Goal: Communication & Community: Share content

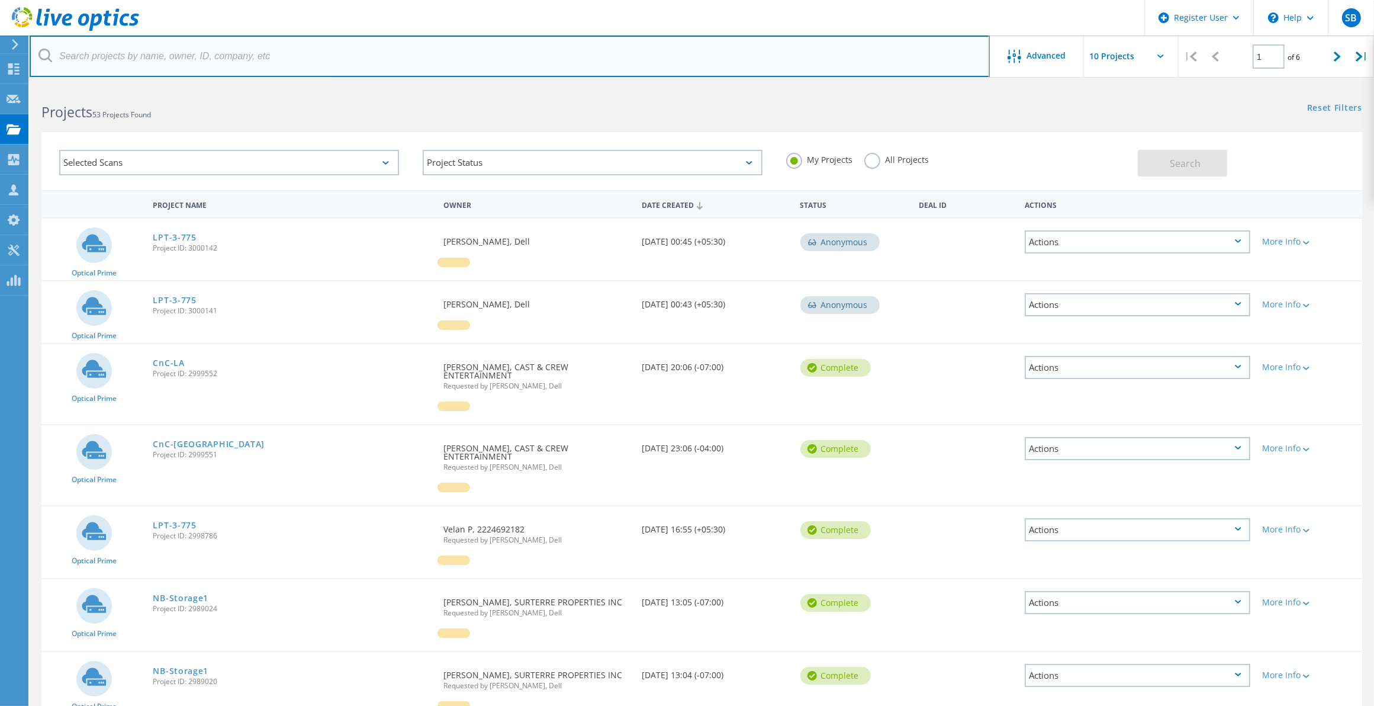
click at [196, 67] on input "text" at bounding box center [510, 56] width 960 height 41
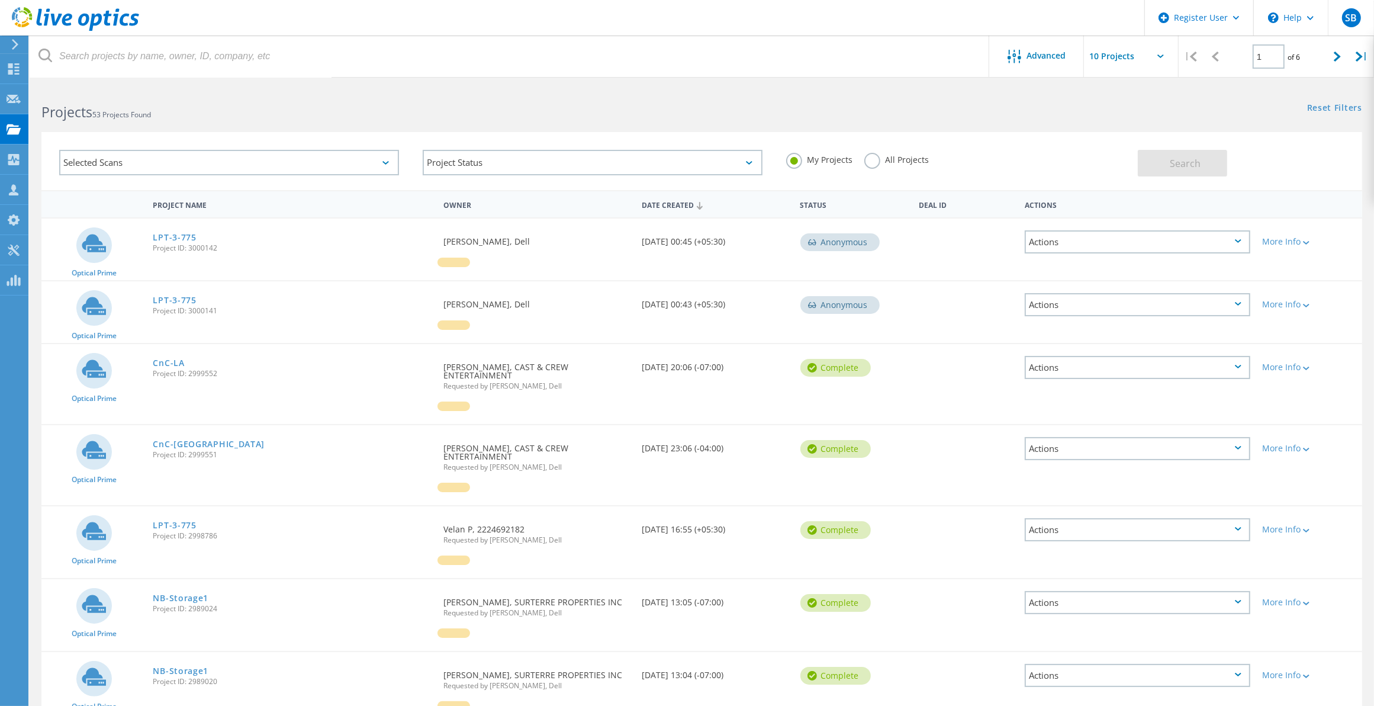
click at [874, 163] on label "All Projects" at bounding box center [896, 158] width 65 height 11
click at [0, 0] on input "All Projects" at bounding box center [0, 0] width 0 height 0
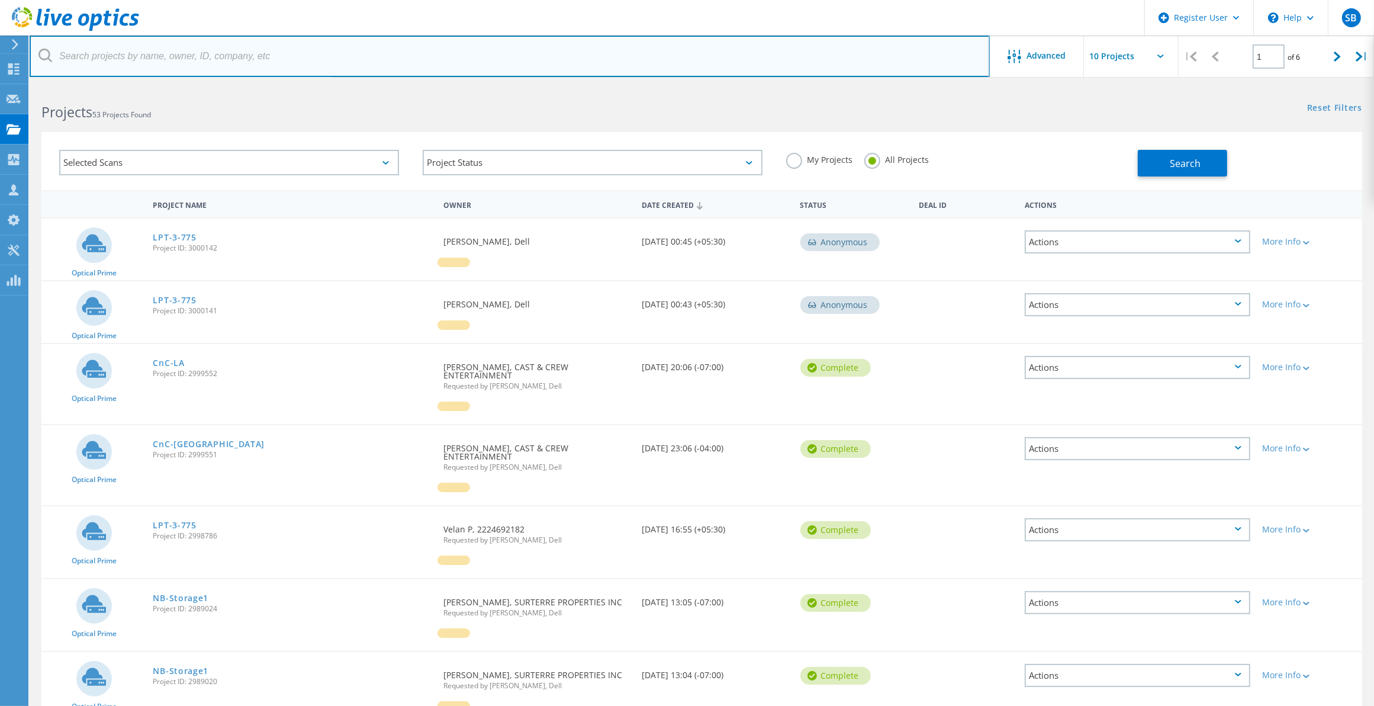
drag, startPoint x: 761, startPoint y: 72, endPoint x: 758, endPoint y: 63, distance: 8.8
click at [761, 72] on input "text" at bounding box center [510, 56] width 960 height 41
paste input "[EMAIL_ADDRESS][DOMAIN_NAME]"
type input "[EMAIL_ADDRESS][DOMAIN_NAME]"
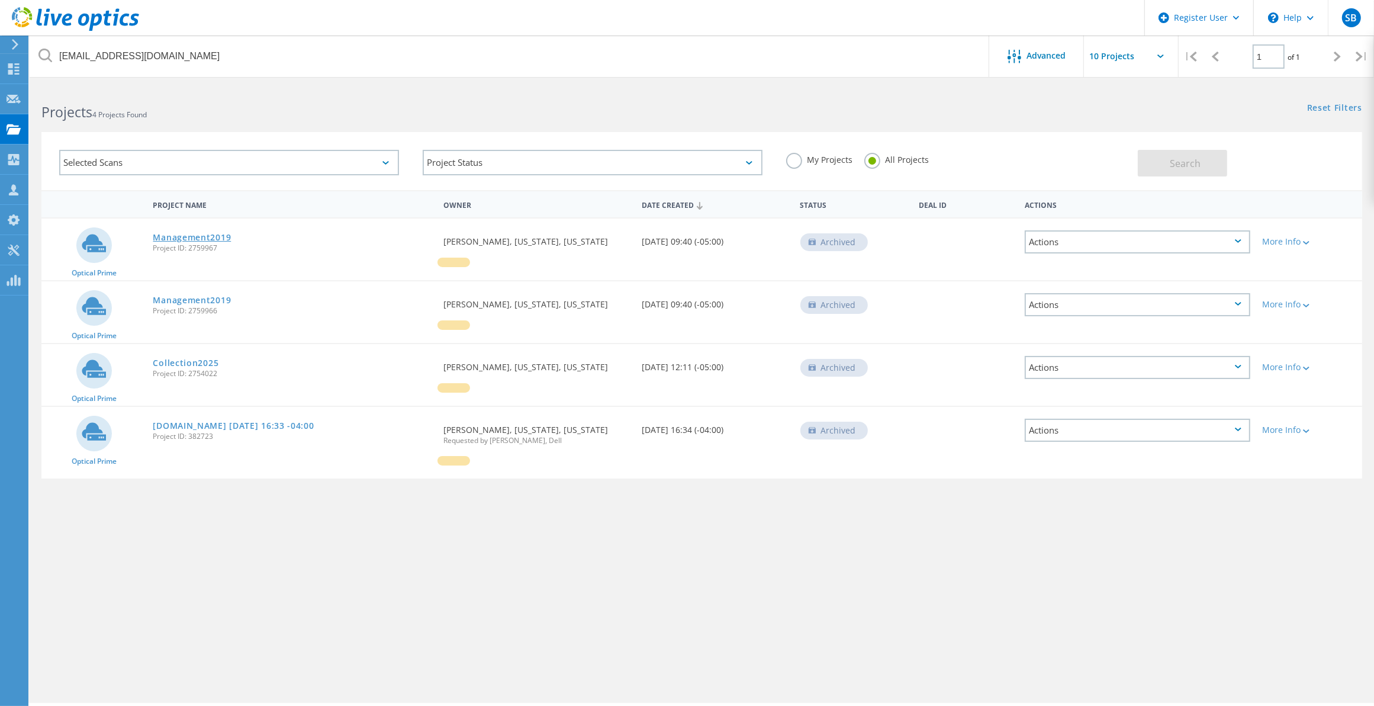
click at [201, 233] on link "Management2019" at bounding box center [192, 237] width 78 height 8
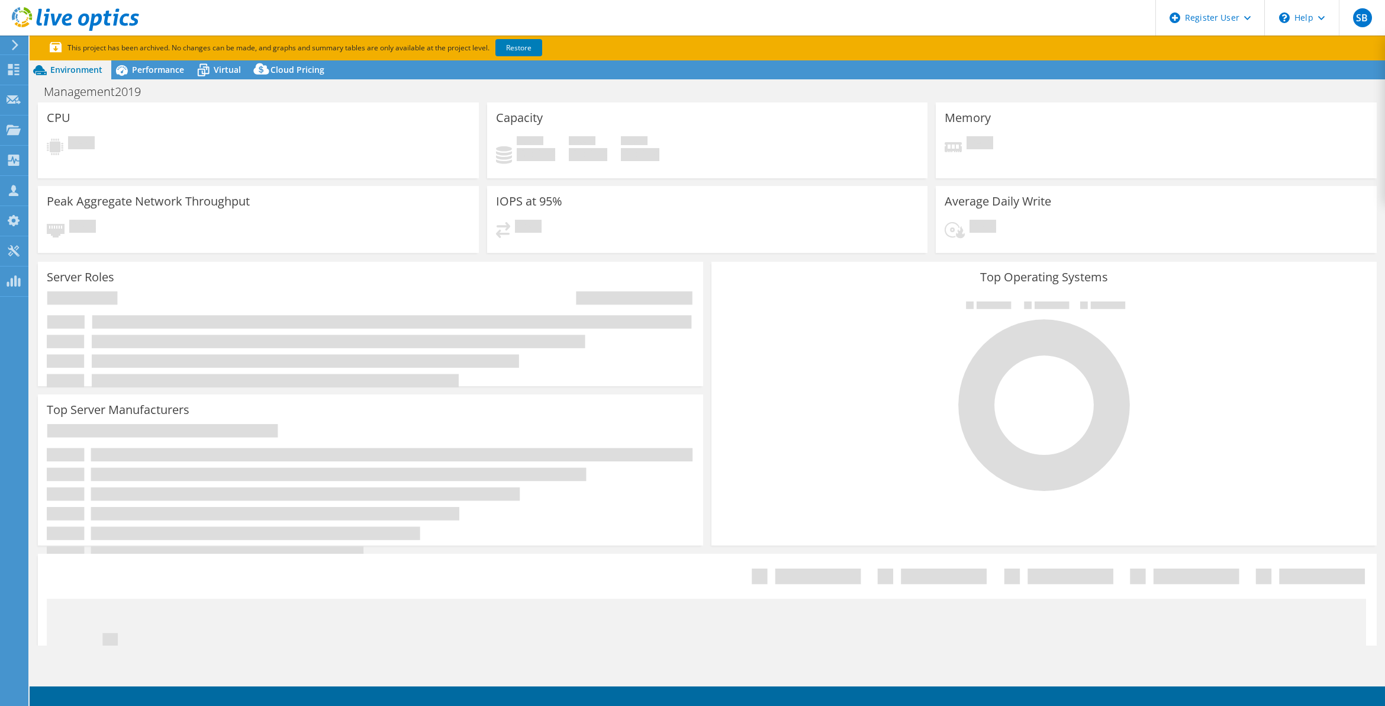
select select "USD"
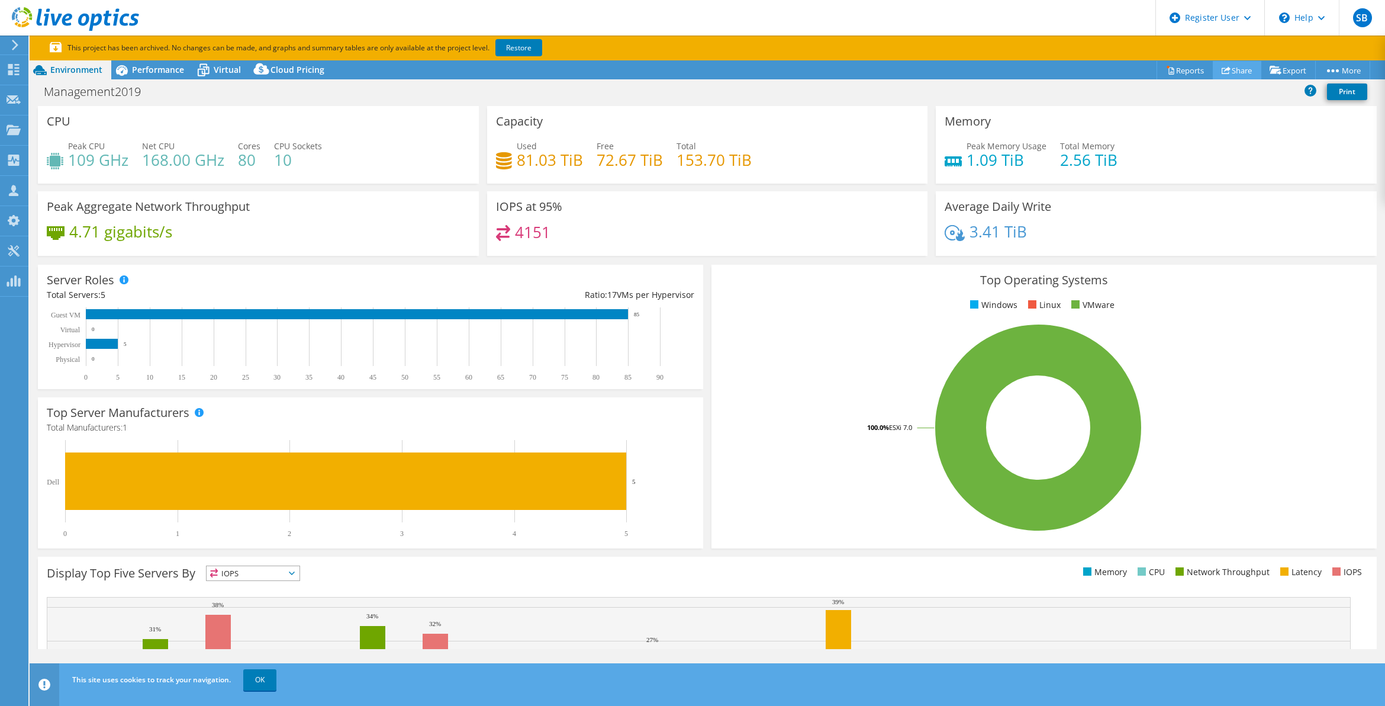
click at [1222, 68] on use at bounding box center [1226, 70] width 9 height 8
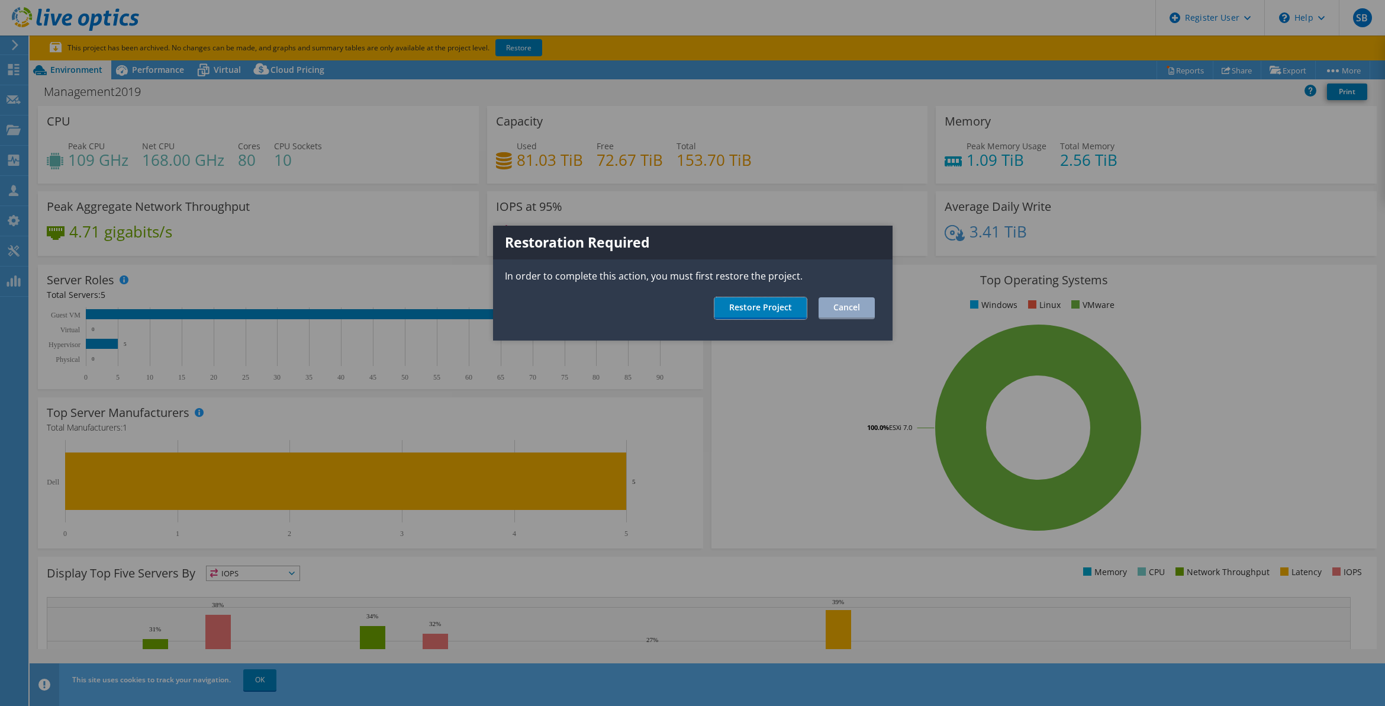
click at [783, 311] on link "Restore Project" at bounding box center [761, 308] width 92 height 22
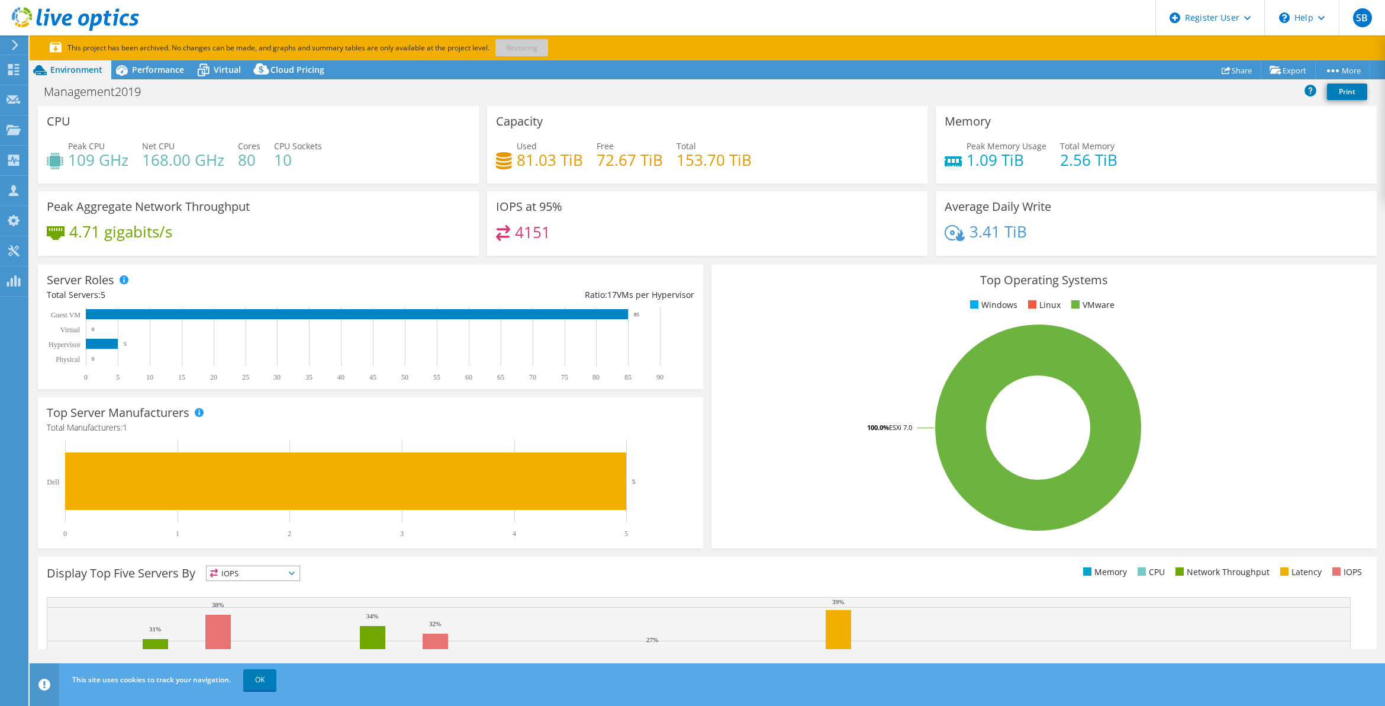
click at [534, 34] on header "SB Dell User Sebastian Beal Sebastian.Beal@dell.com Dell My Profile Log Out \n …" at bounding box center [692, 18] width 1385 height 36
click at [531, 50] on p "This project has been archived. No changes can be made, and graphs and summary …" at bounding box center [340, 47] width 580 height 13
drag, startPoint x: 498, startPoint y: 36, endPoint x: 504, endPoint y: 40, distance: 7.4
click at [498, 36] on section "This project has been archived. No changes can be made, and graphs and summary …" at bounding box center [708, 48] width 1356 height 25
click at [512, 43] on p "This project has been archived. No changes can be made, and graphs and summary …" at bounding box center [340, 47] width 580 height 13
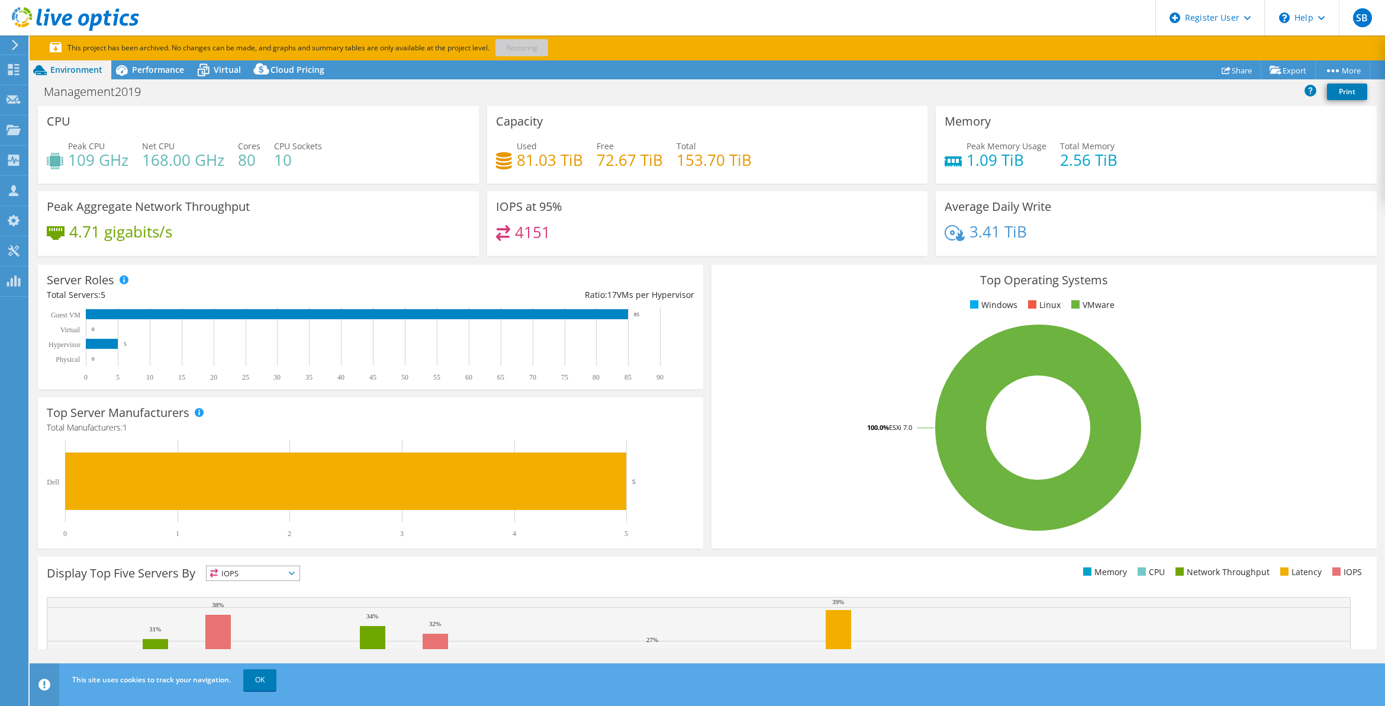
click at [681, 57] on section "This project has been archived. No changes can be made, and graphs and summary …" at bounding box center [708, 48] width 1356 height 25
click at [1242, 67] on link "Share" at bounding box center [1237, 70] width 49 height 18
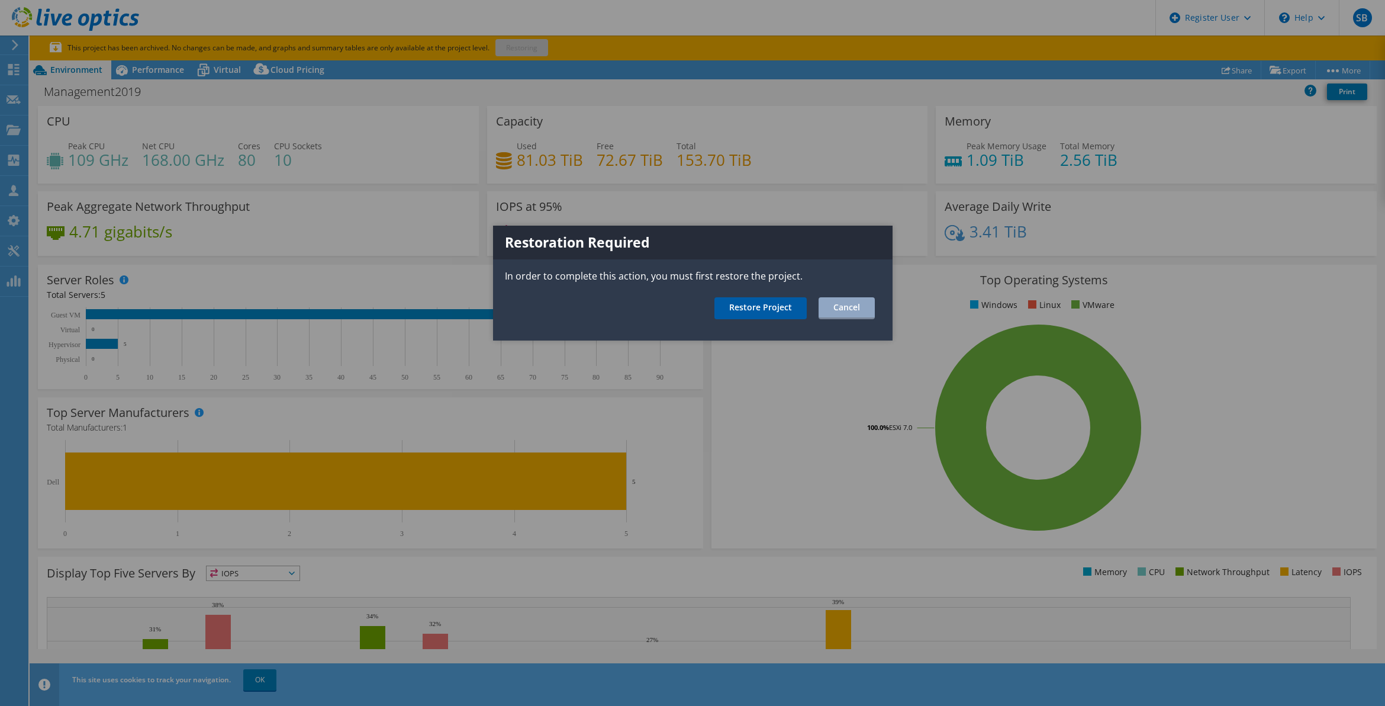
click at [737, 317] on link "Restore Project" at bounding box center [761, 308] width 92 height 22
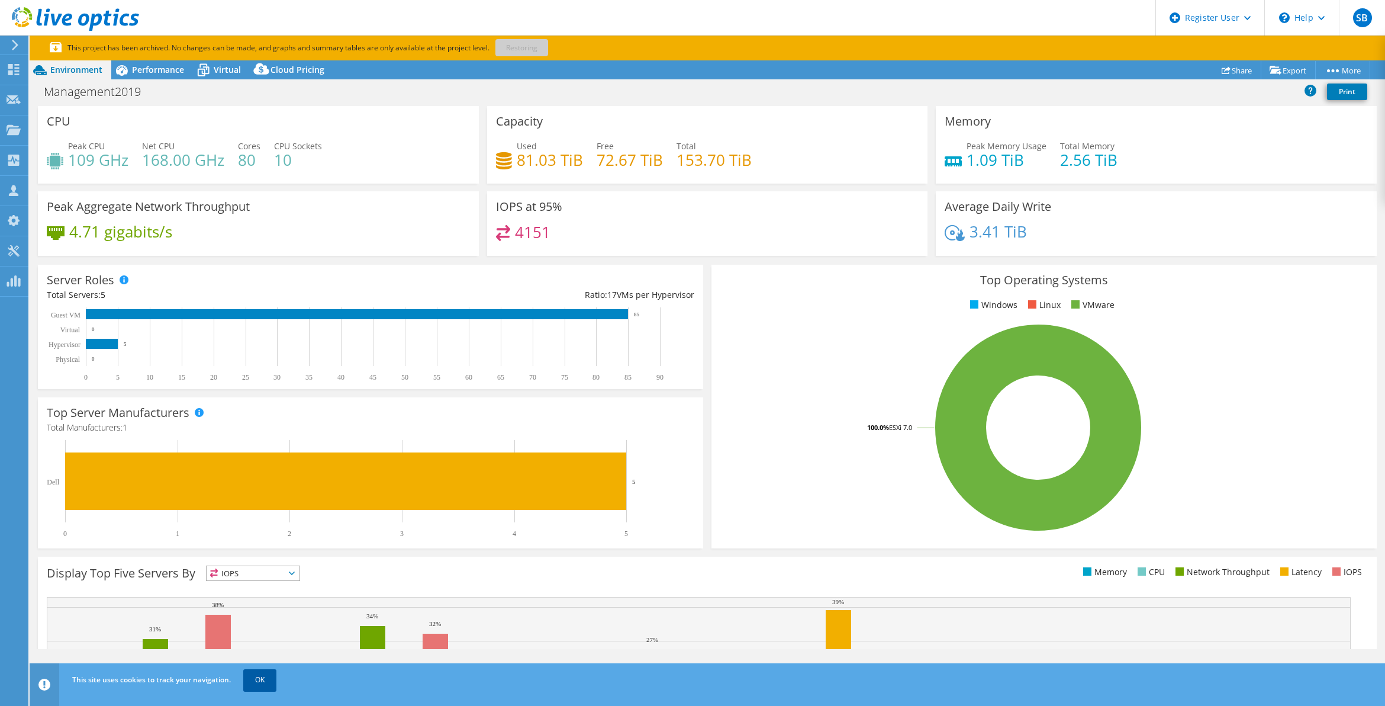
click at [261, 684] on link "OK" at bounding box center [259, 679] width 33 height 21
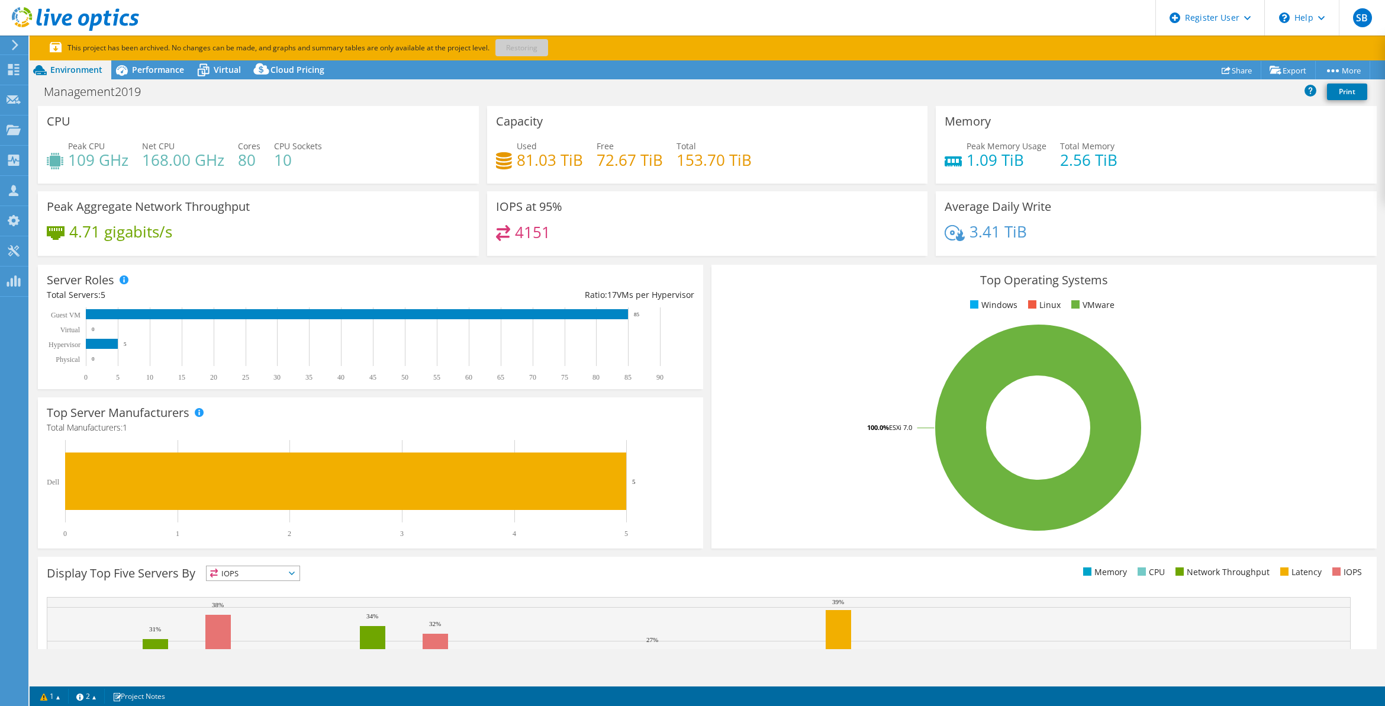
click at [898, 104] on div "Management2019 Print" at bounding box center [708, 93] width 1356 height 25
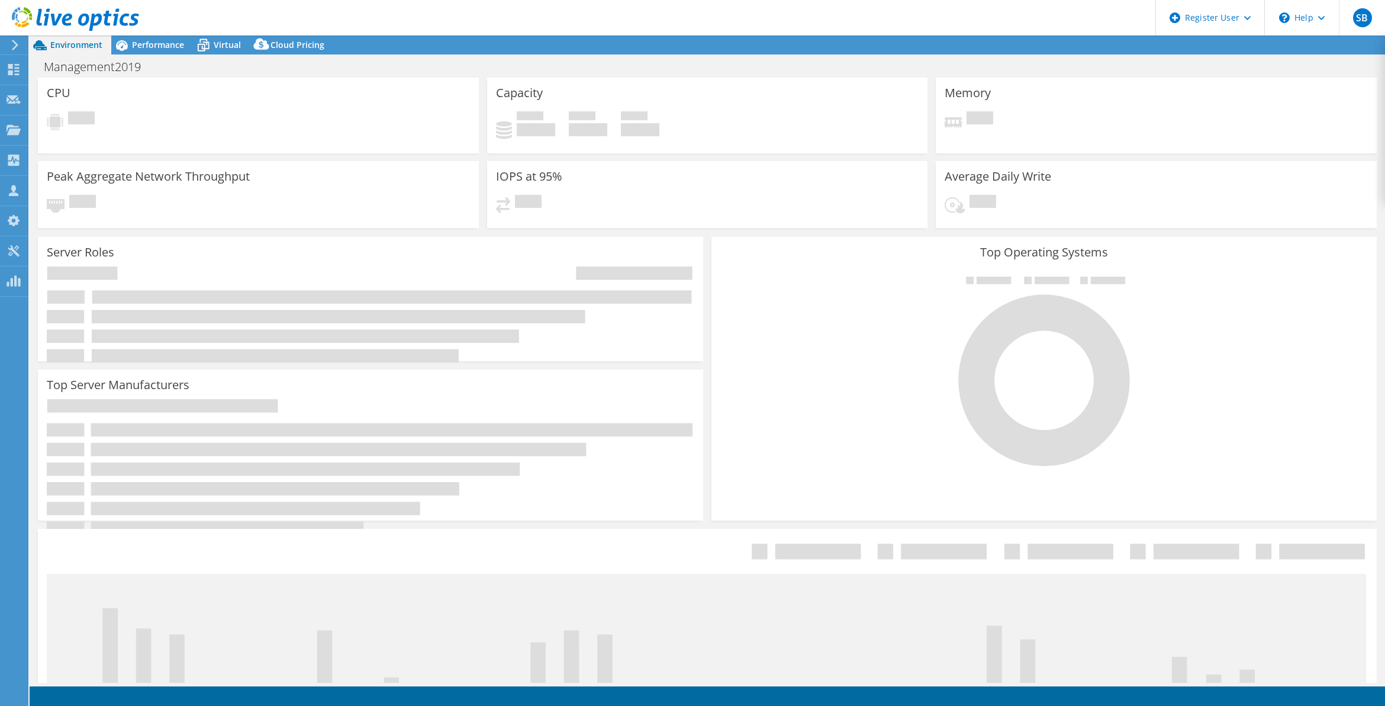
select select "USD"
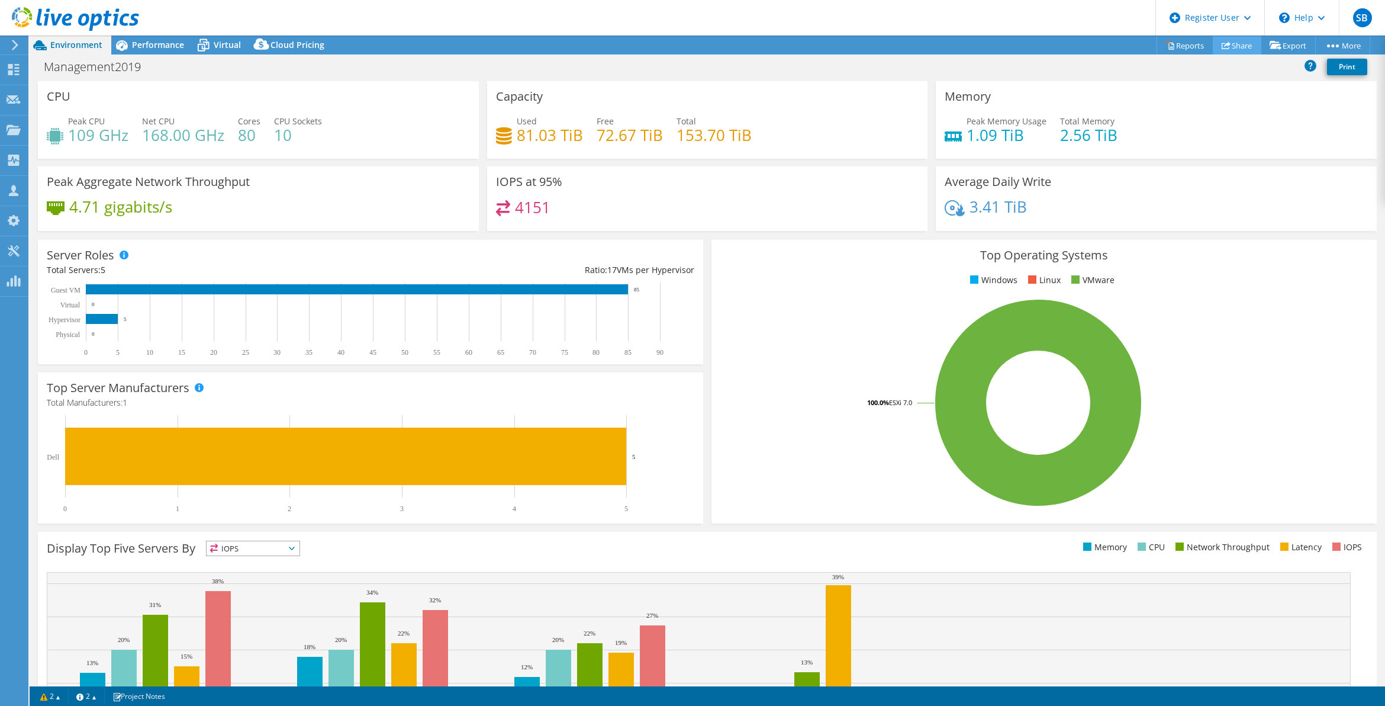
click at [1234, 44] on link "Share" at bounding box center [1237, 45] width 49 height 18
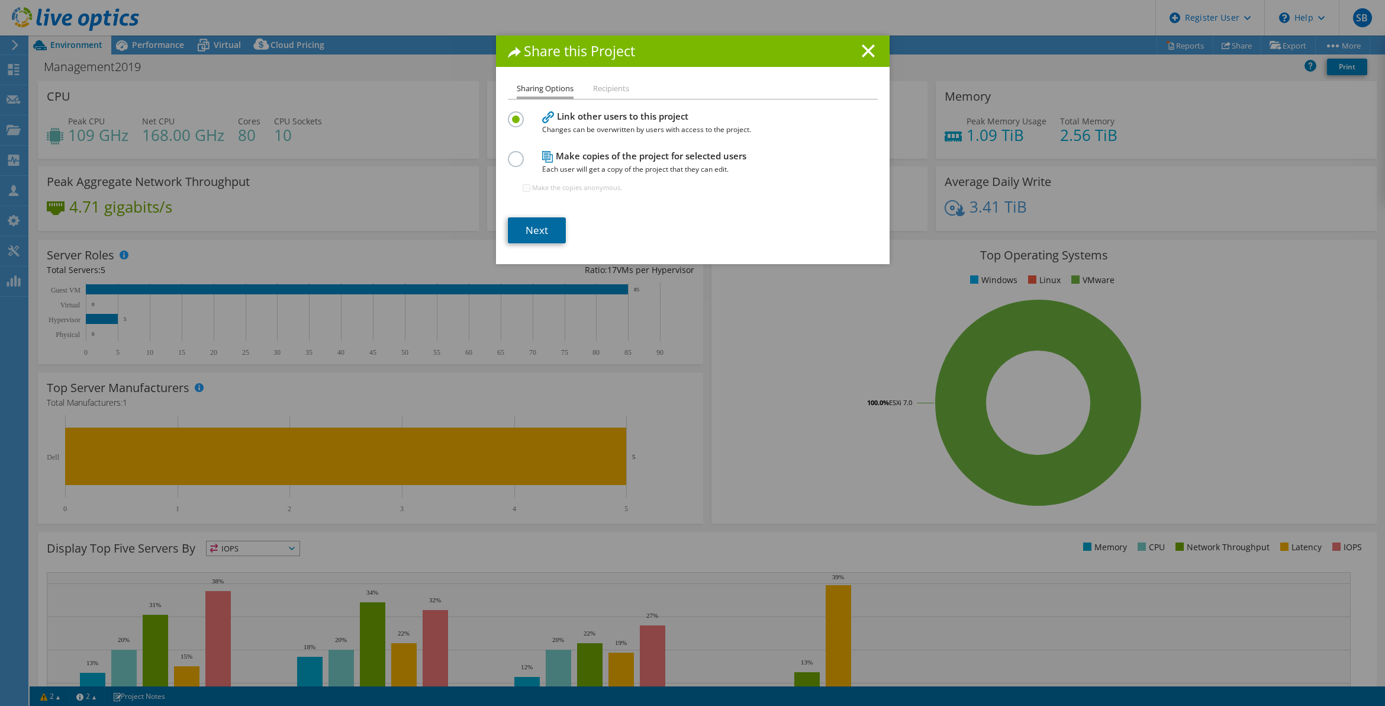
click at [514, 221] on link "Next" at bounding box center [537, 230] width 58 height 26
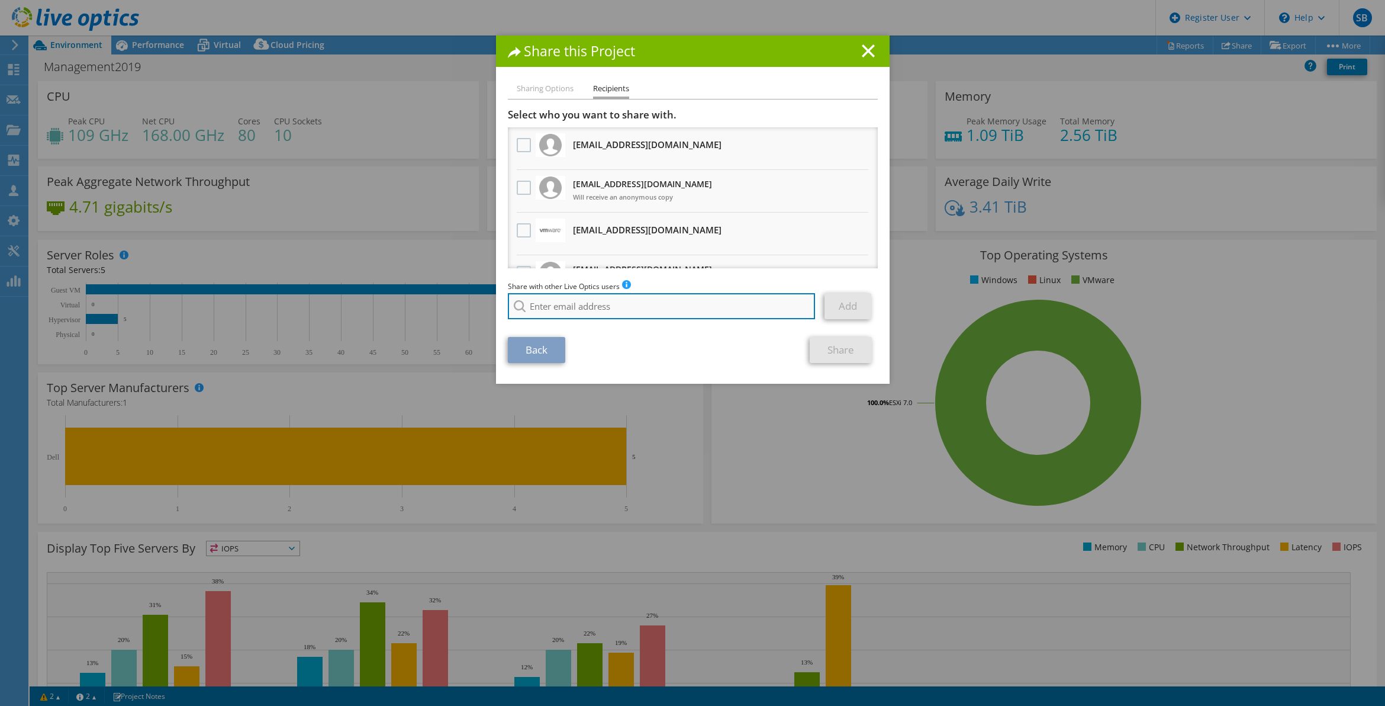
drag, startPoint x: 601, startPoint y: 302, endPoint x: 594, endPoint y: 303, distance: 7.2
click at [600, 302] on input "search" at bounding box center [662, 306] width 308 height 26
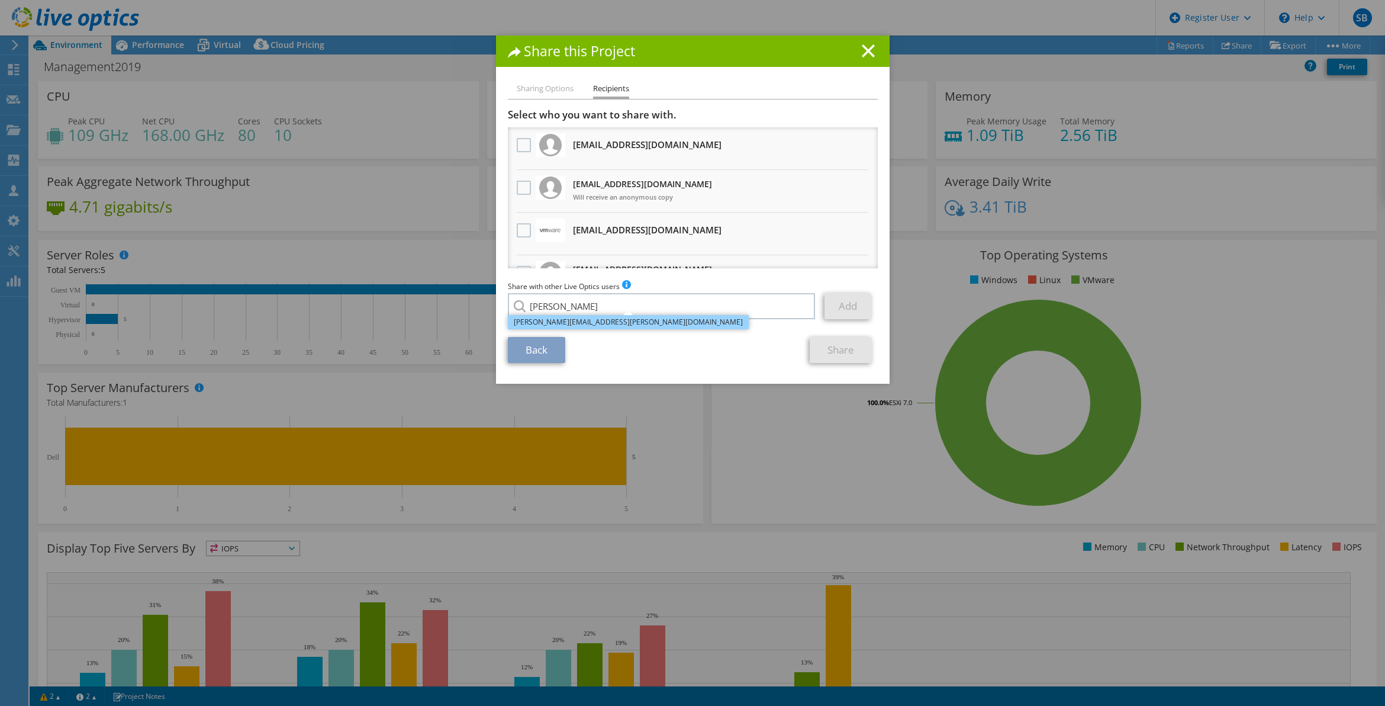
click at [562, 323] on li "[PERSON_NAME][EMAIL_ADDRESS][PERSON_NAME][DOMAIN_NAME]" at bounding box center [628, 322] width 241 height 14
type input "[PERSON_NAME][EMAIL_ADDRESS][PERSON_NAME][DOMAIN_NAME]"
click at [845, 308] on link "Add" at bounding box center [848, 306] width 47 height 26
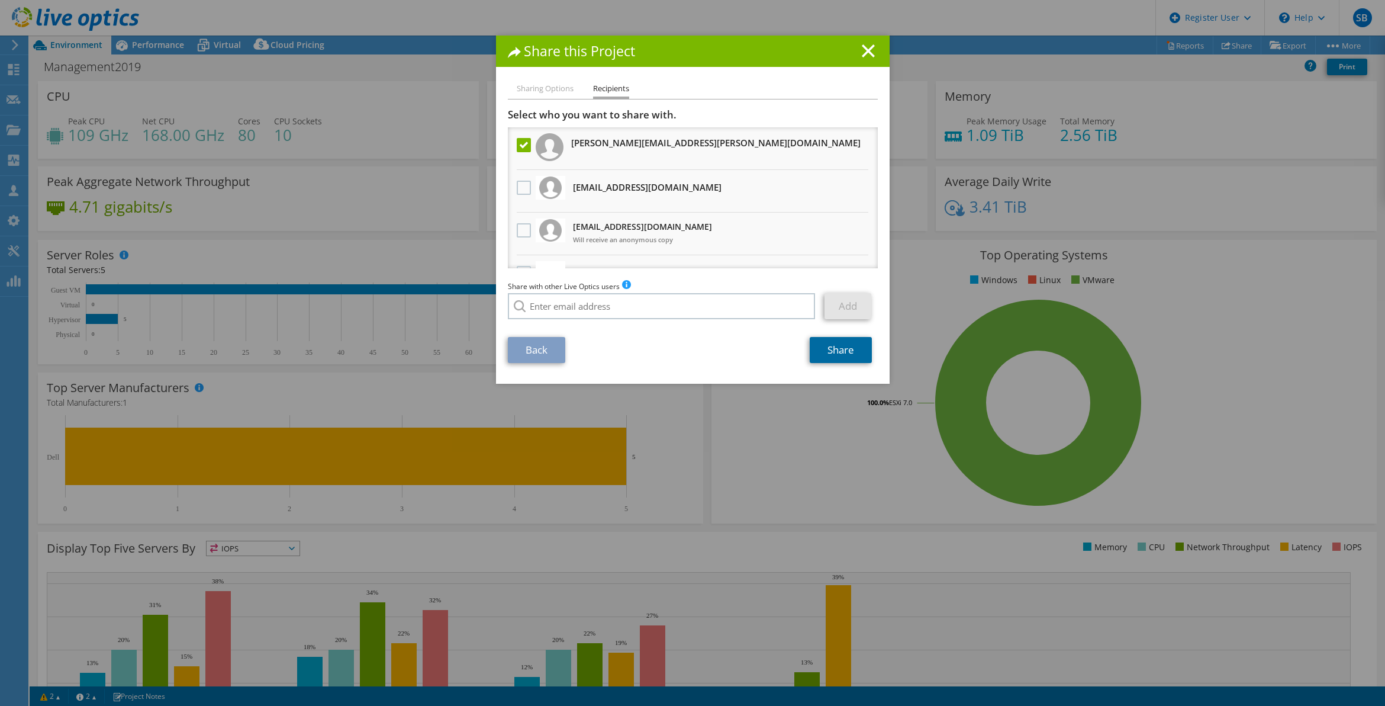
click at [842, 356] on link "Share" at bounding box center [841, 350] width 62 height 26
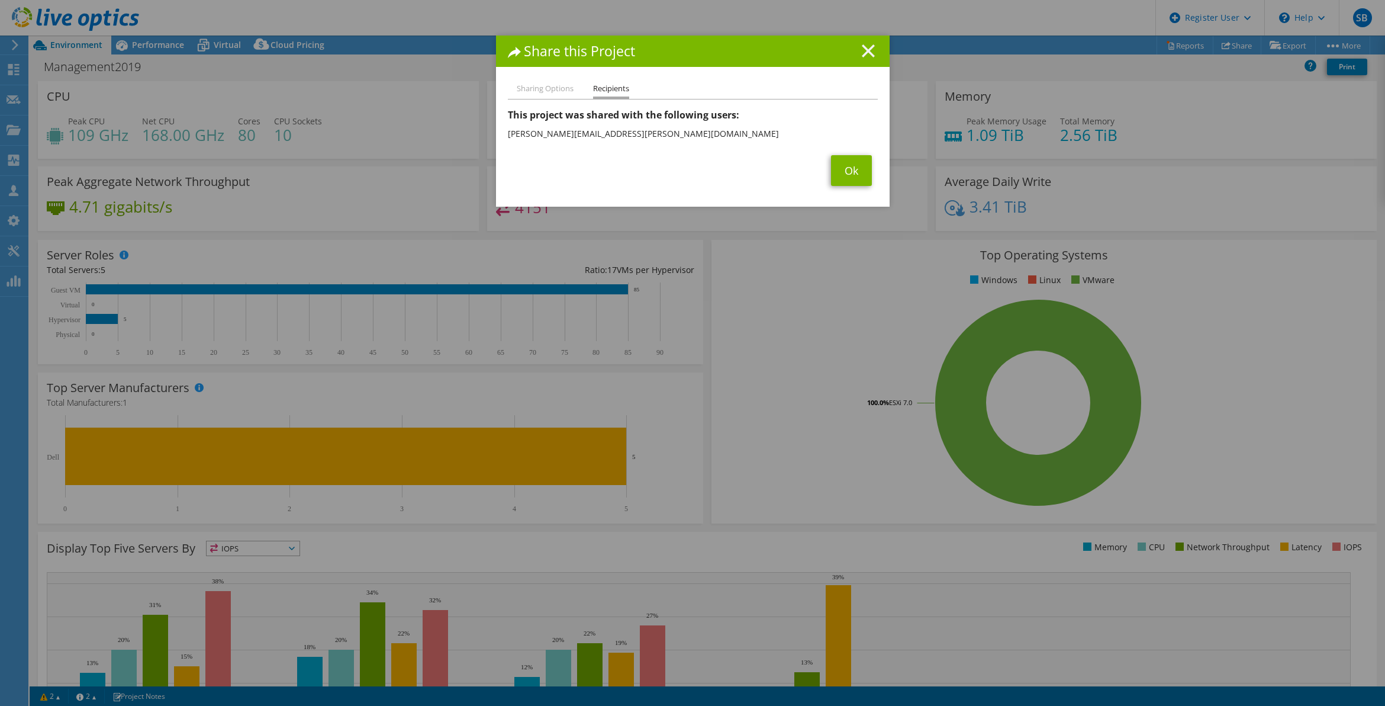
click at [869, 49] on icon at bounding box center [868, 50] width 13 height 13
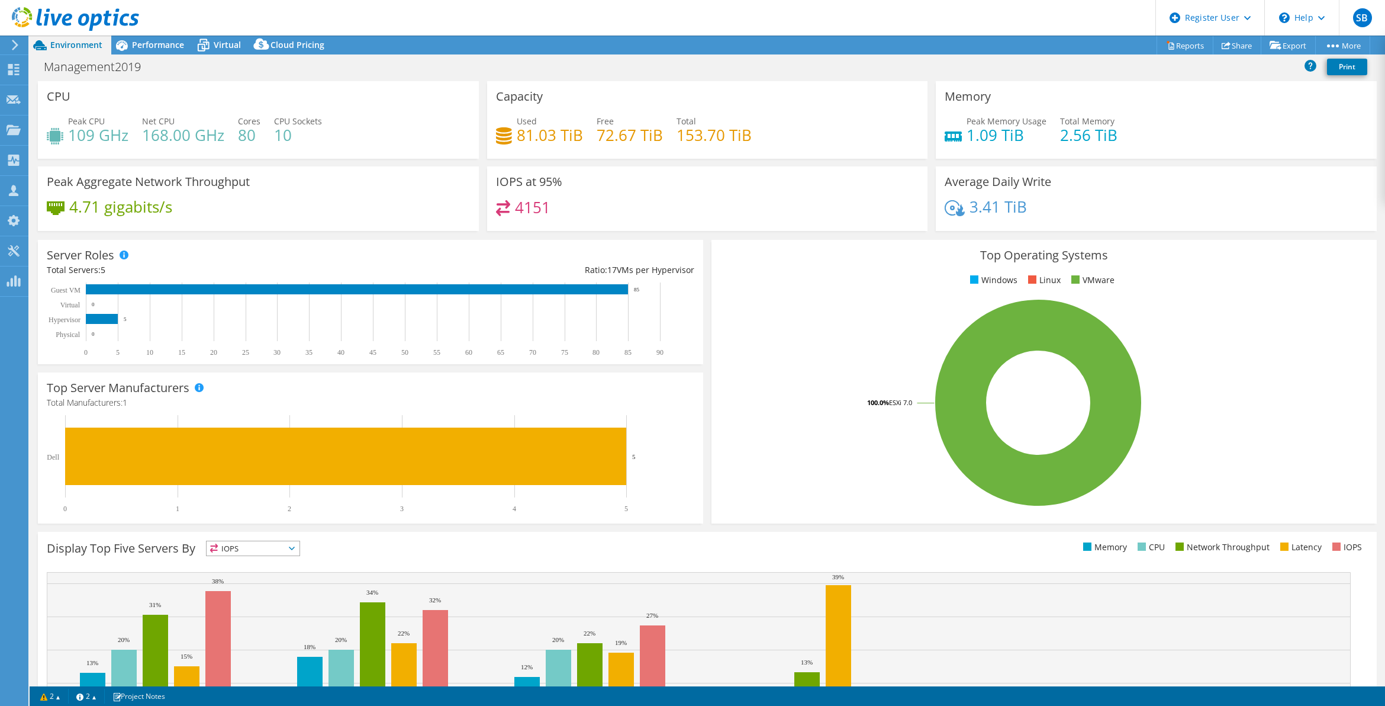
click at [19, 47] on icon at bounding box center [15, 45] width 9 height 11
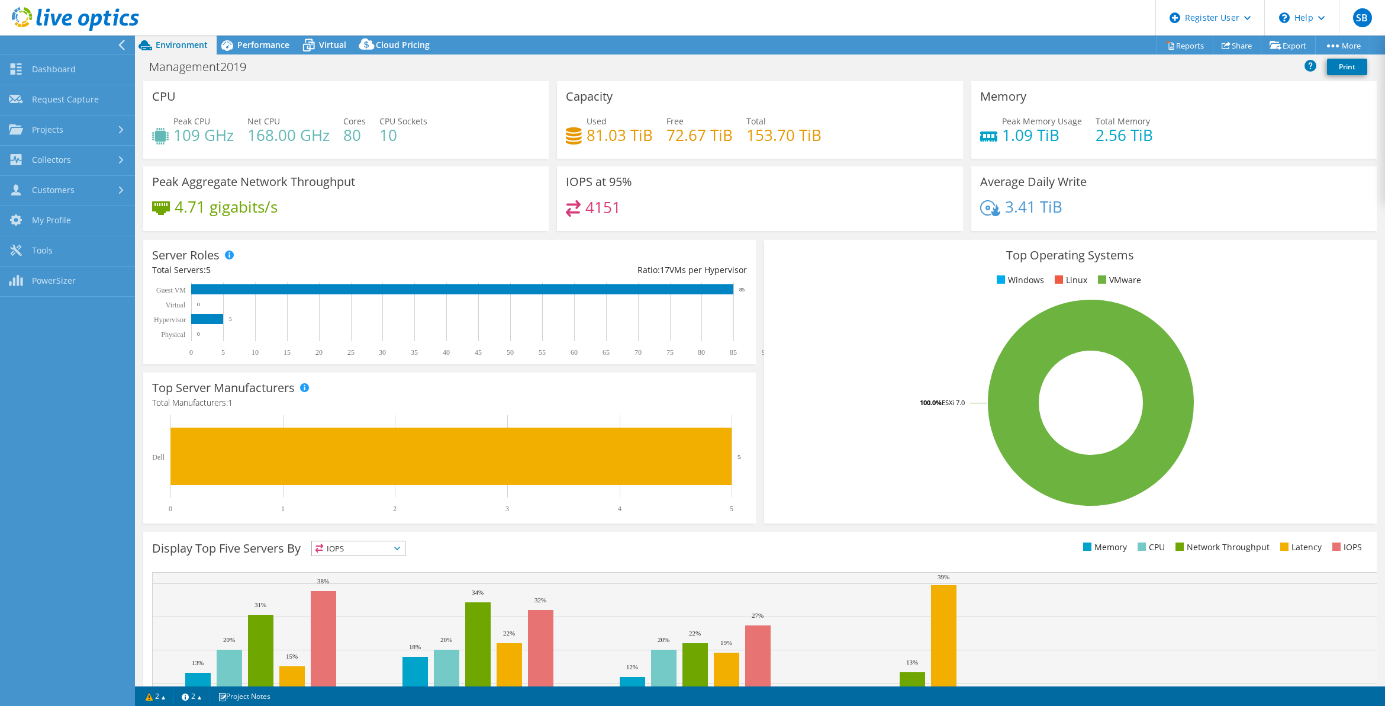
click at [126, 42] on div at bounding box center [123, 45] width 13 height 11
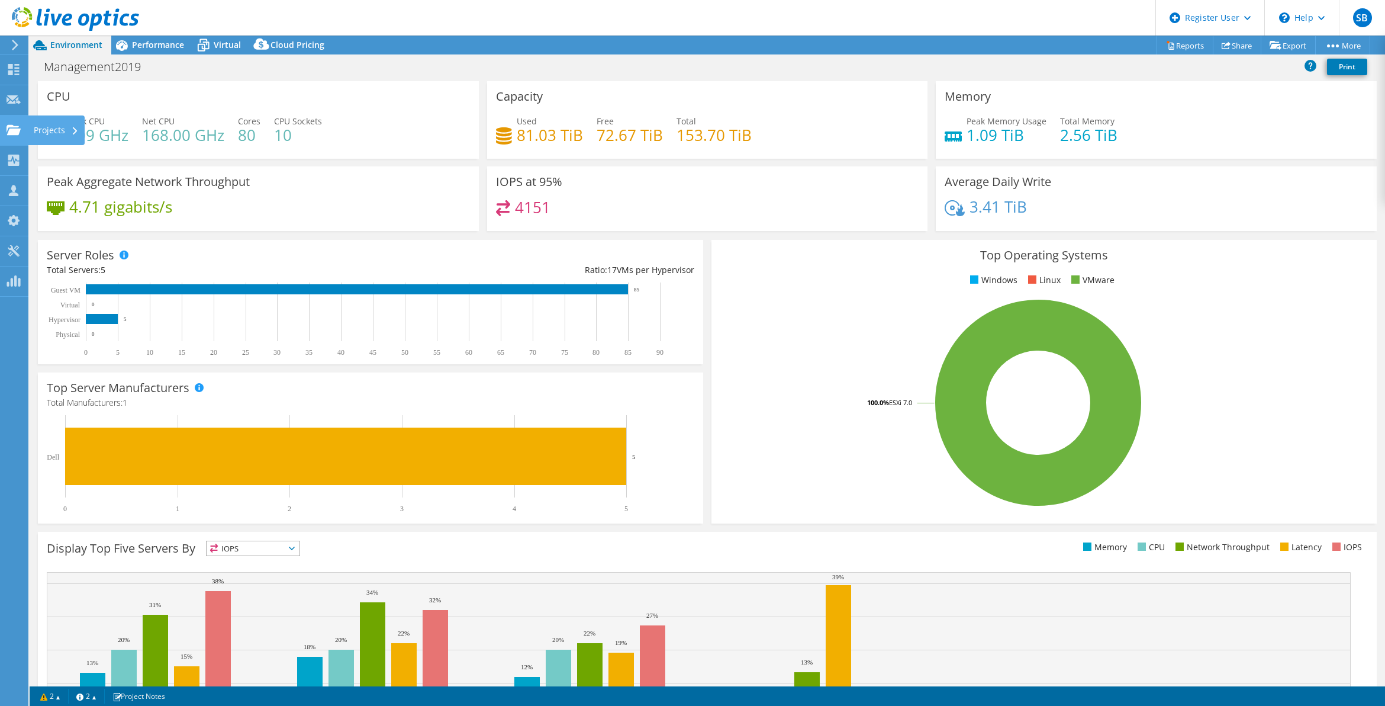
click at [7, 131] on icon at bounding box center [14, 129] width 14 height 11
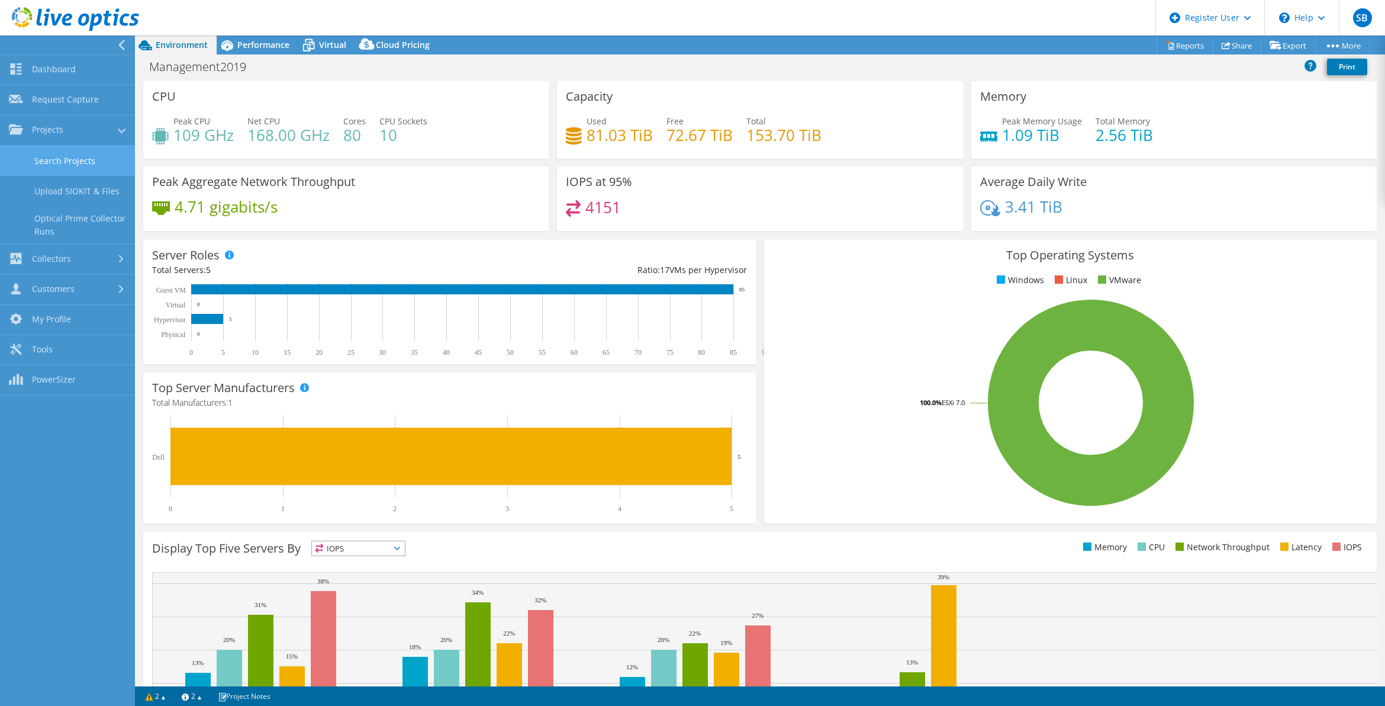
click at [81, 150] on link "Search Projects" at bounding box center [67, 161] width 135 height 30
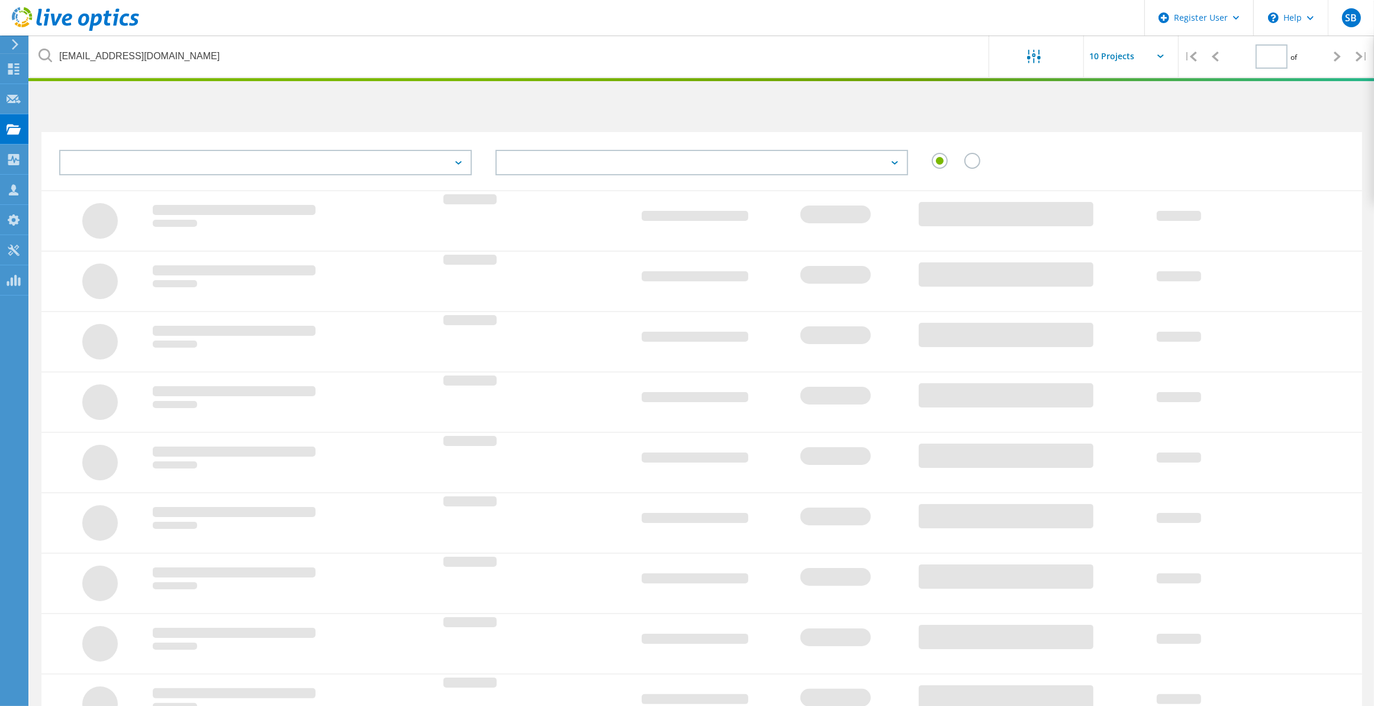
type input "1"
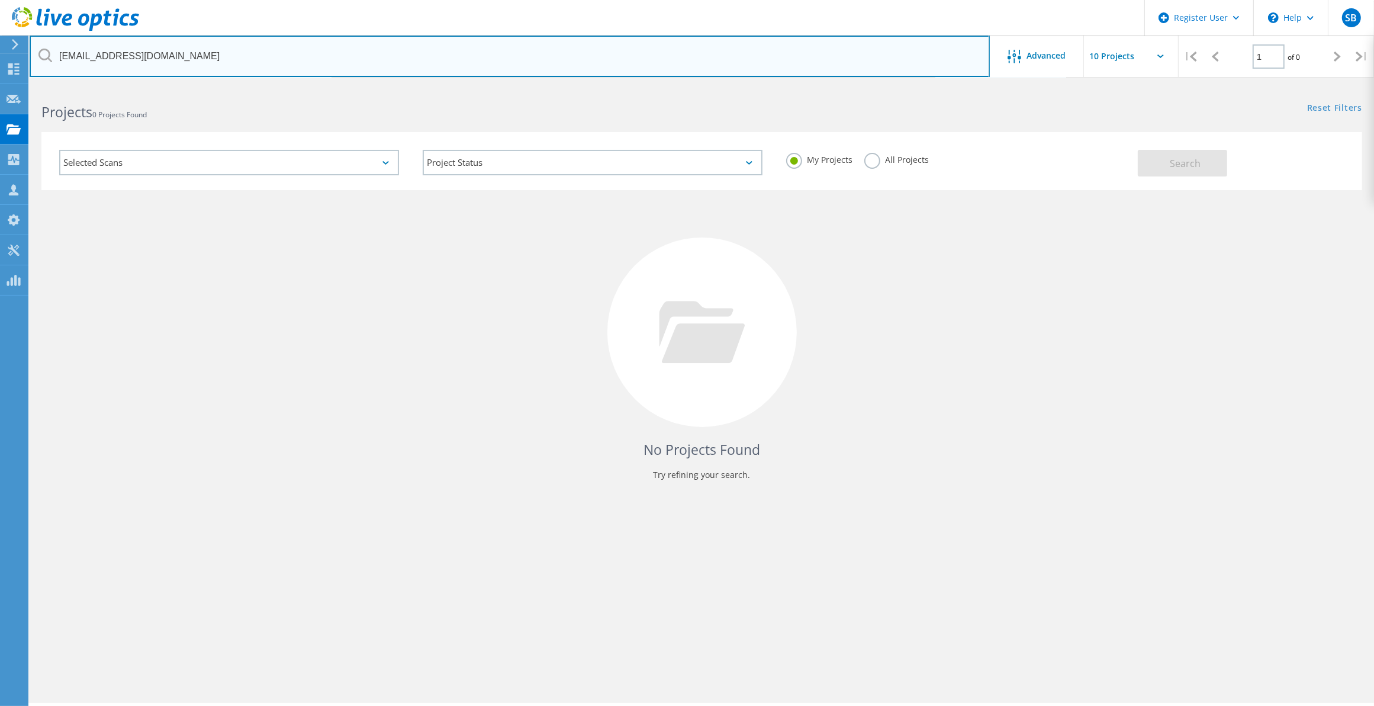
drag, startPoint x: 255, startPoint y: 62, endPoint x: 52, endPoint y: 71, distance: 203.3
click at [52, 71] on input "[EMAIL_ADDRESS][DOMAIN_NAME]" at bounding box center [510, 56] width 960 height 41
paste input "bmiller@utclermont.gov"
type input "bmiller@utclermont.gov"
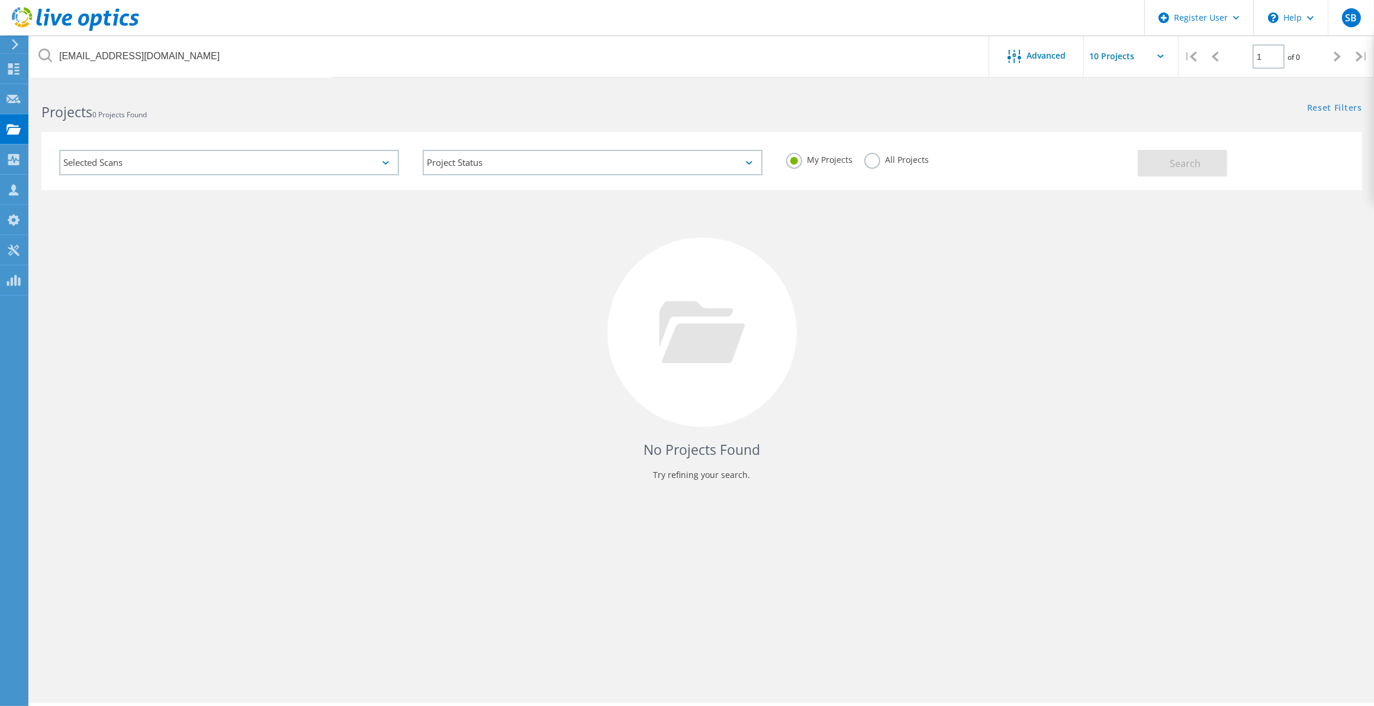
click at [869, 164] on label "All Projects" at bounding box center [896, 158] width 65 height 11
click at [0, 0] on input "All Projects" at bounding box center [0, 0] width 0 height 0
click at [1147, 166] on button "Search" at bounding box center [1182, 163] width 89 height 27
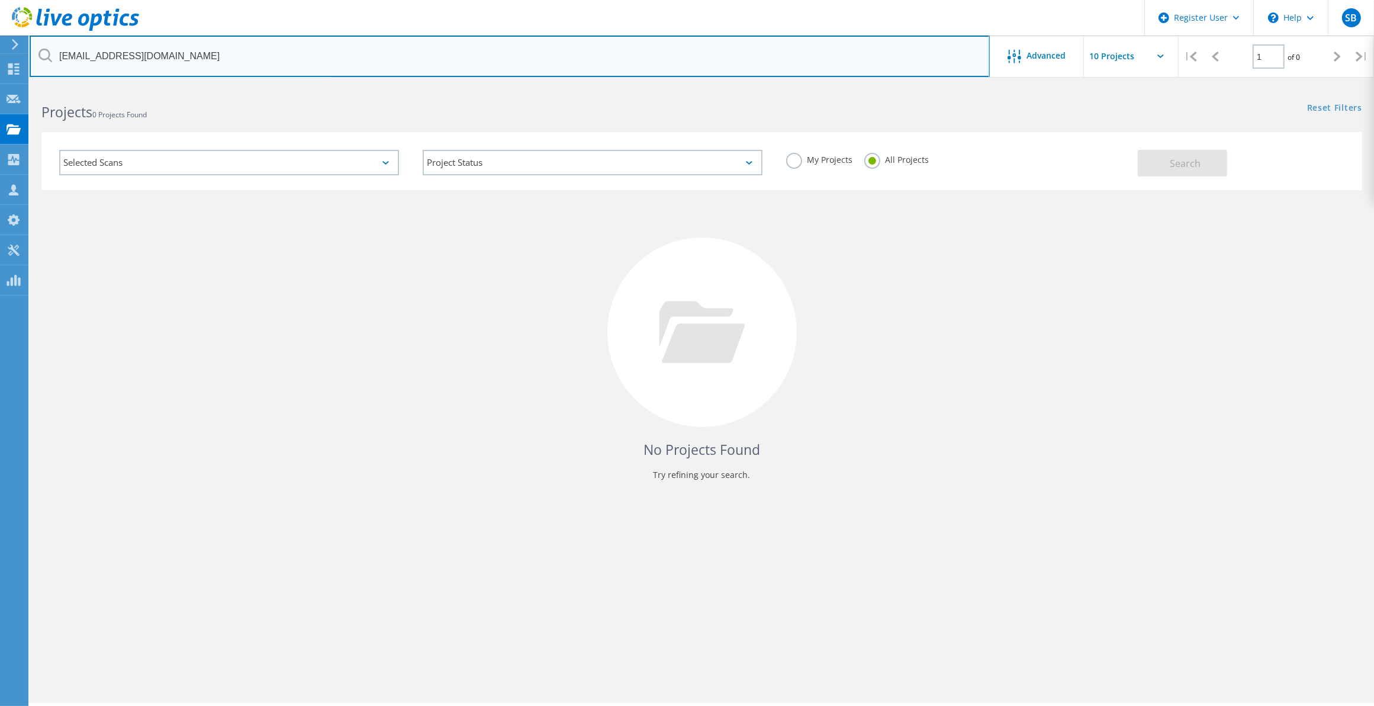
click at [539, 61] on input "bmiller@utclermont.gov" at bounding box center [510, 56] width 960 height 41
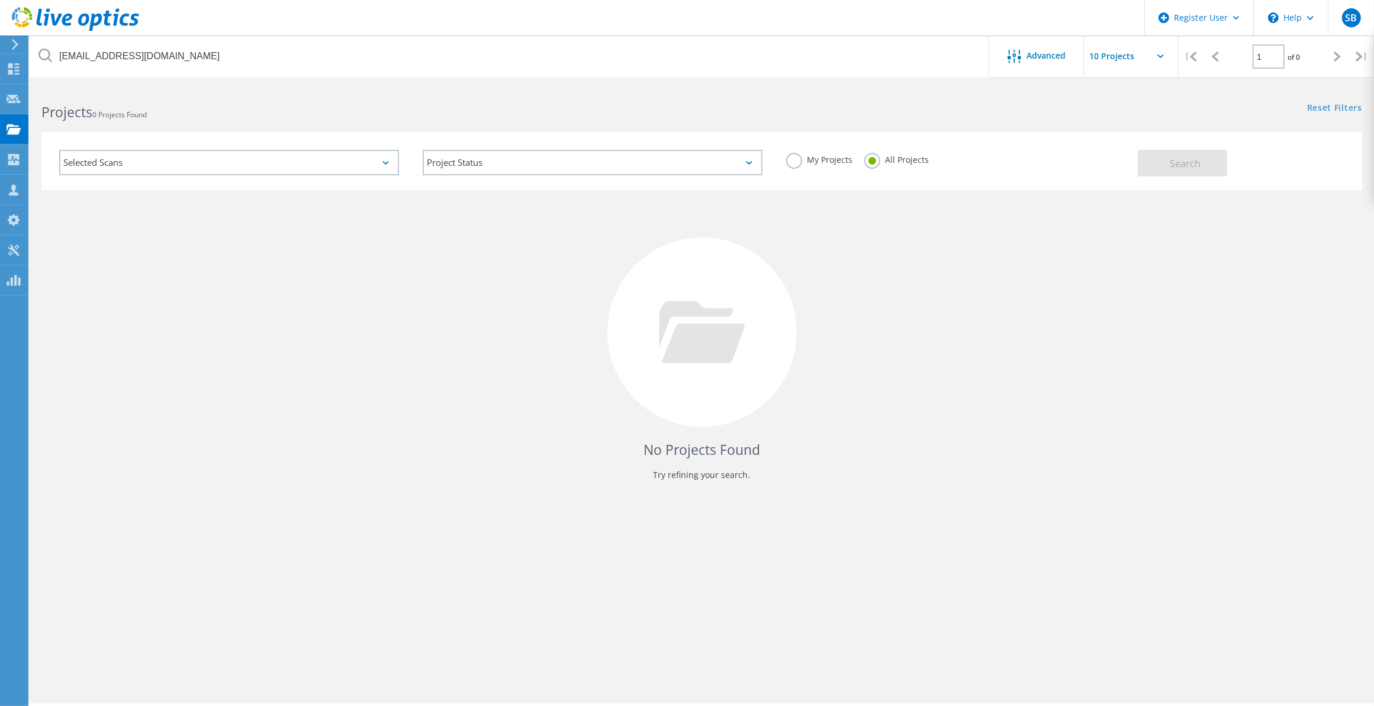
click at [1023, 98] on div "Reset Filters Show Filters" at bounding box center [1038, 97] width 672 height 22
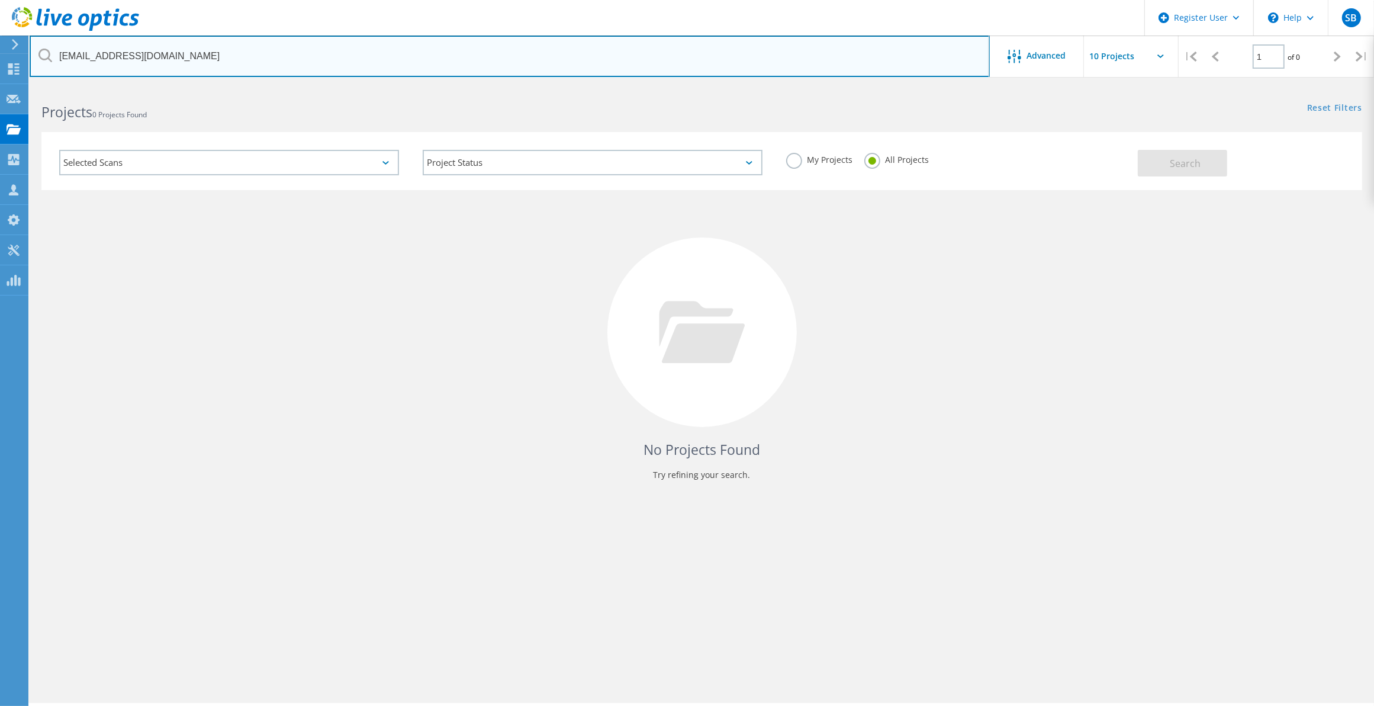
click at [629, 66] on input "bmiller@utclermont.gov" at bounding box center [510, 56] width 960 height 41
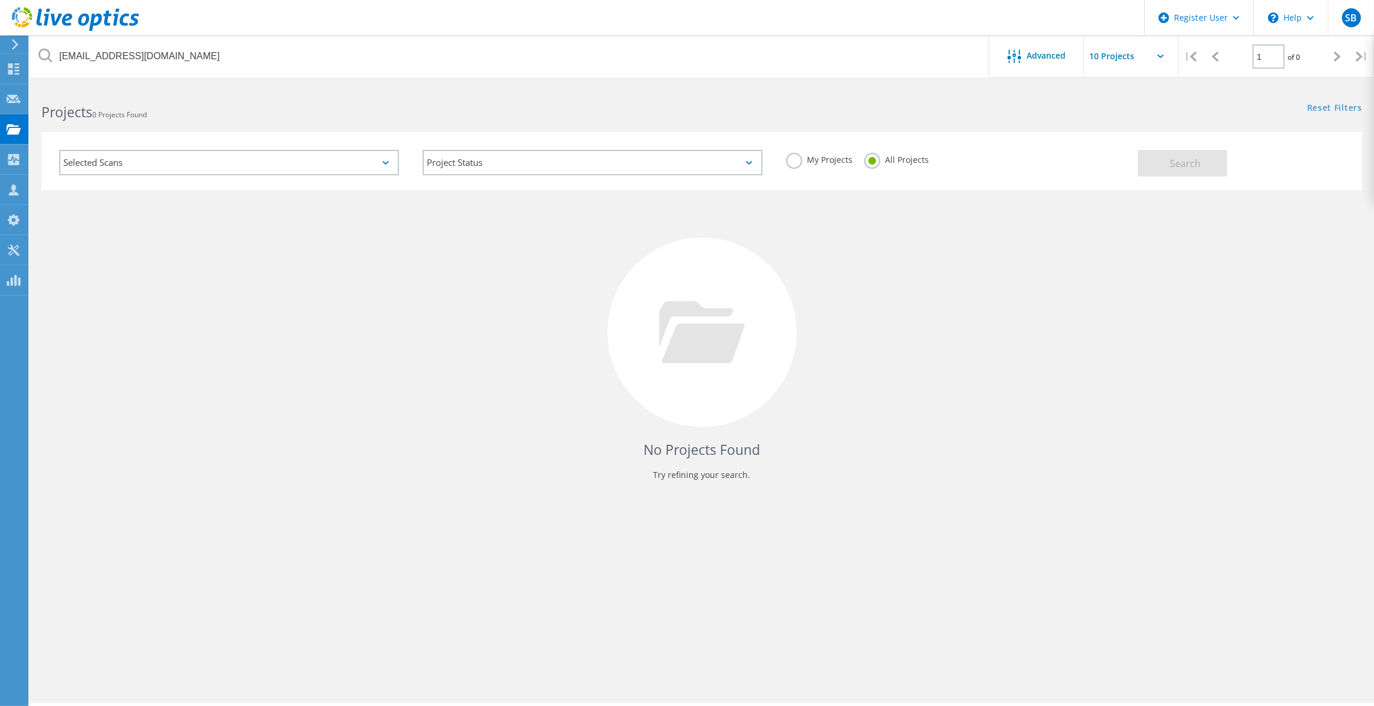
drag, startPoint x: 1248, startPoint y: 166, endPoint x: 1235, endPoint y: 164, distance: 12.6
click at [1240, 165] on div "Search" at bounding box center [1247, 157] width 218 height 38
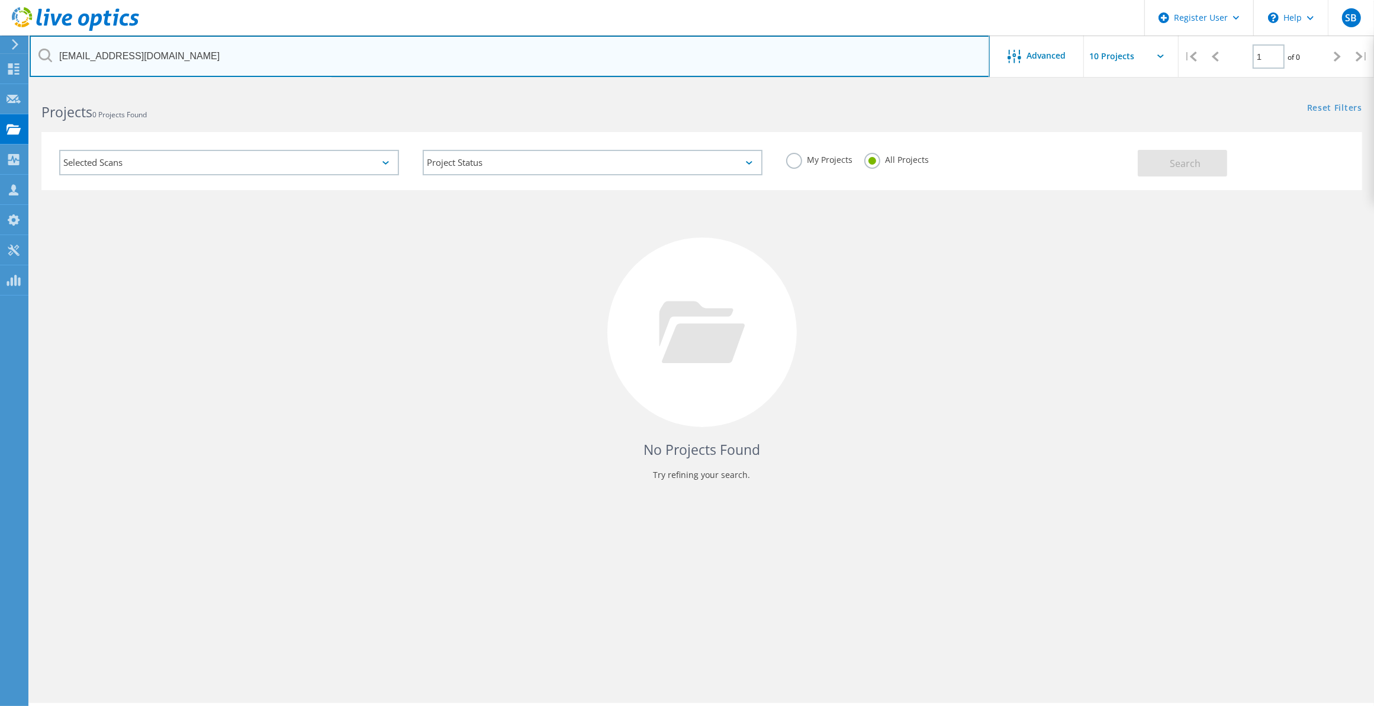
click at [362, 67] on input "bmiller@utclermont.gov" at bounding box center [510, 56] width 960 height 41
click at [332, 45] on input "bmiller@utclermont.gov" at bounding box center [510, 56] width 960 height 41
